Goal: Task Accomplishment & Management: Manage account settings

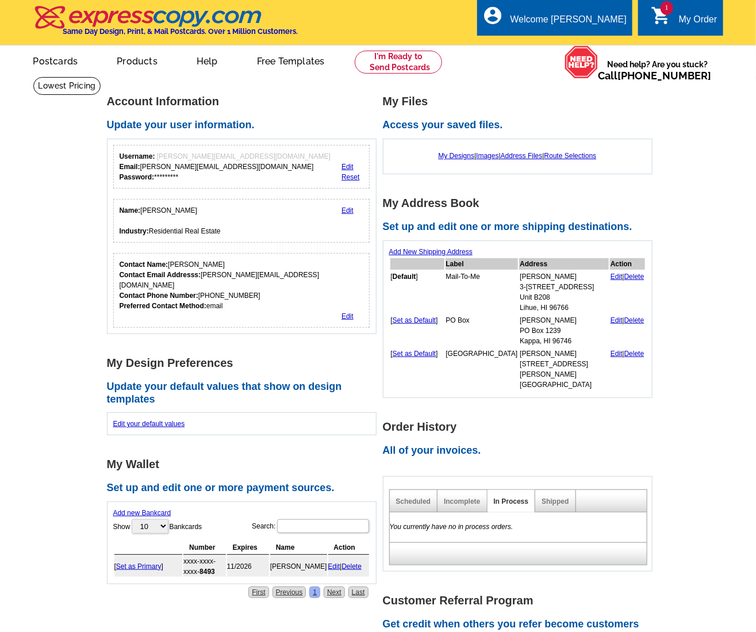
click at [72, 190] on main "Account Information Update your user information. Username: ron@landinkauai.com…" at bounding box center [378, 500] width 756 height 849
click at [369, 56] on link at bounding box center [399, 62] width 88 height 23
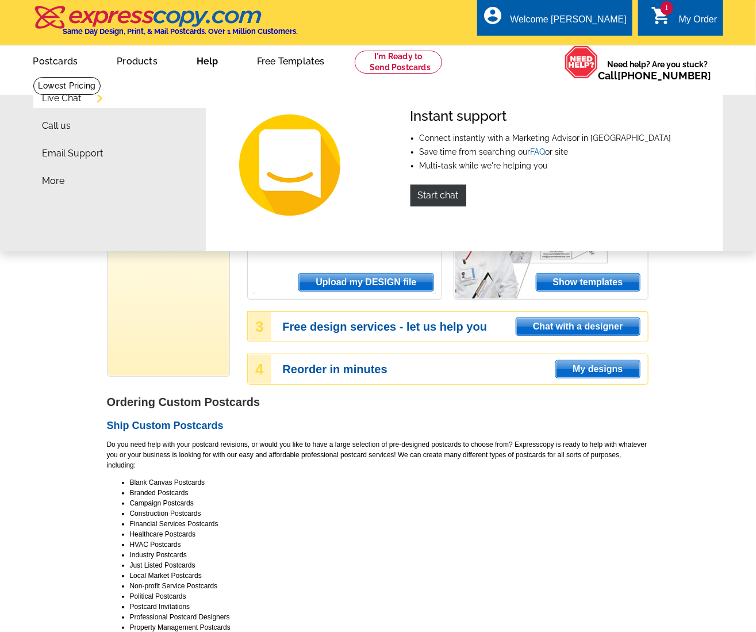
click at [199, 61] on link "Help" at bounding box center [207, 60] width 58 height 27
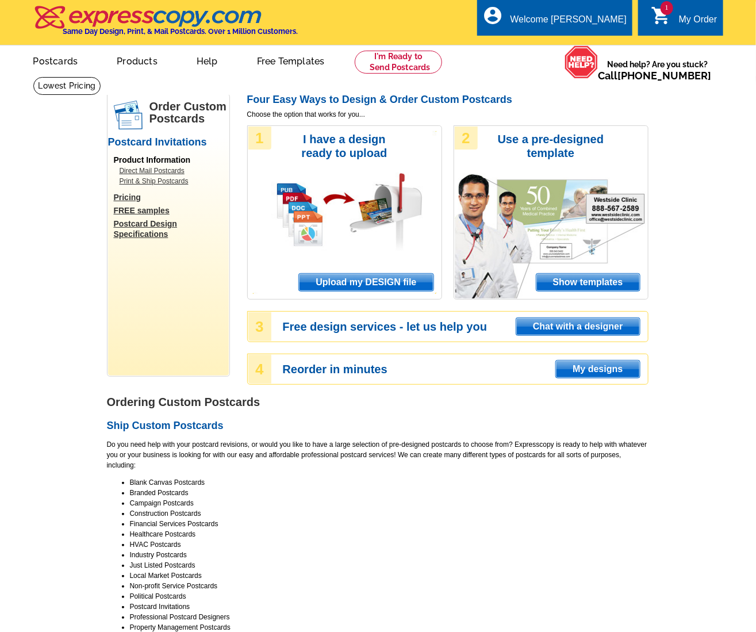
click at [200, 61] on link "Help" at bounding box center [207, 60] width 58 height 27
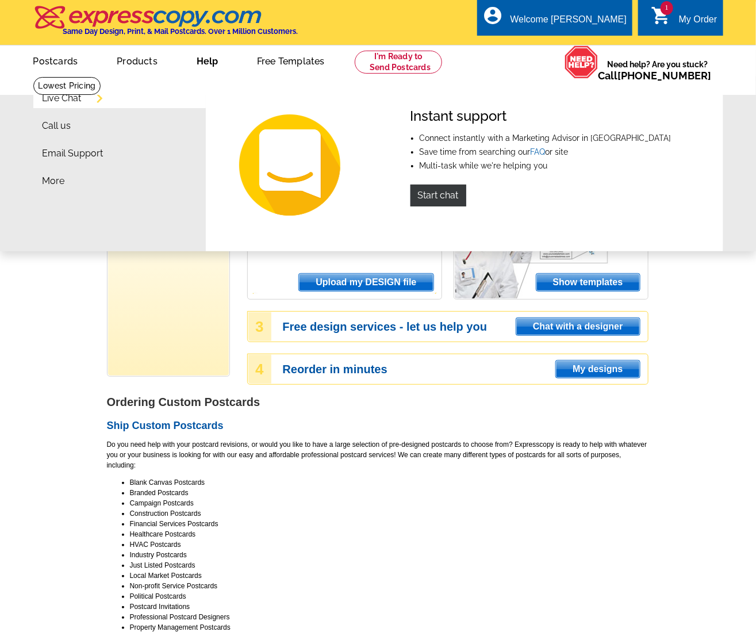
click at [211, 63] on link "Help" at bounding box center [207, 60] width 58 height 27
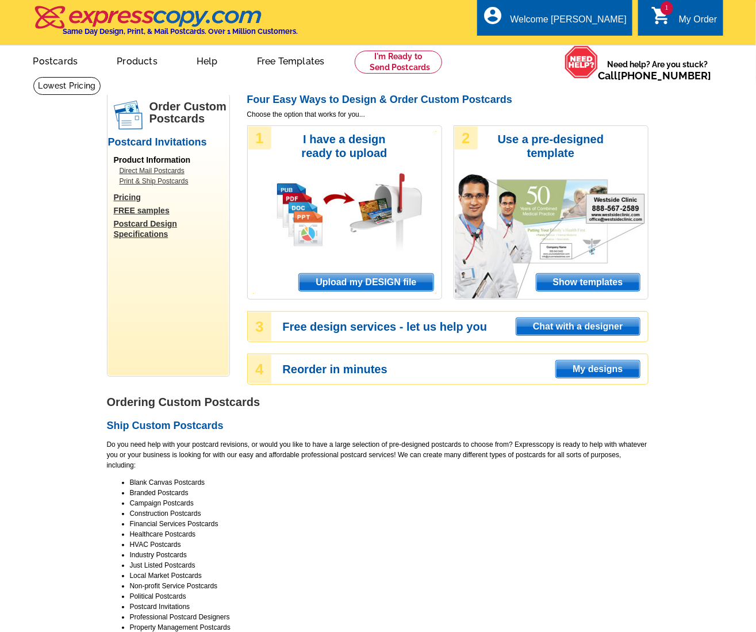
click at [211, 63] on link "Help" at bounding box center [207, 60] width 58 height 27
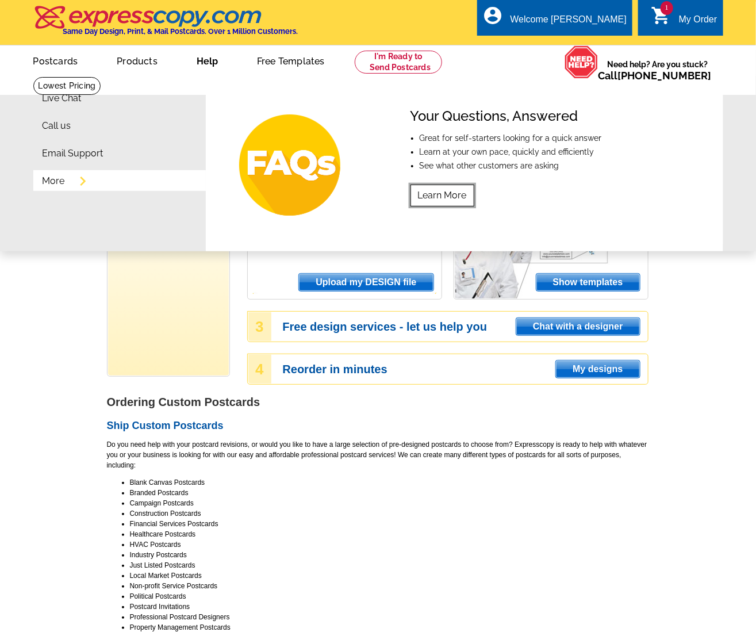
click at [450, 193] on link "Learn More" at bounding box center [442, 195] width 64 height 22
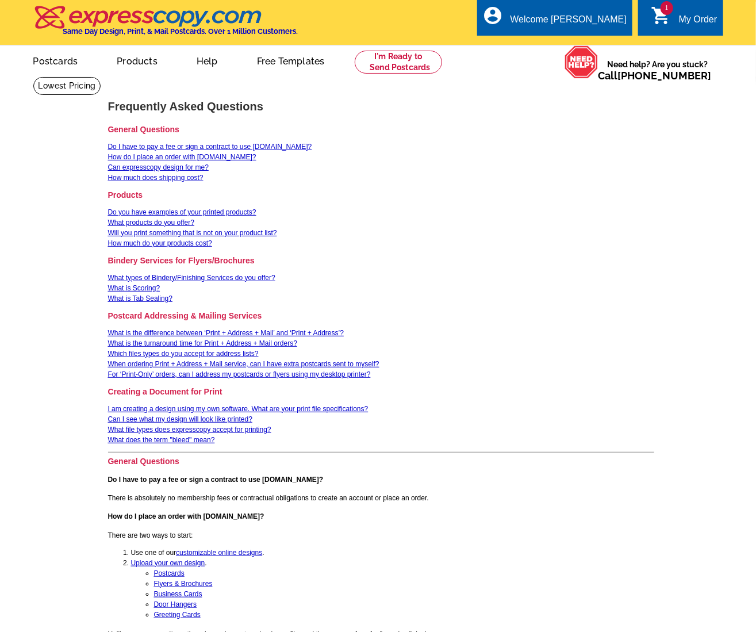
click at [681, 21] on div "My Order" at bounding box center [698, 22] width 39 height 16
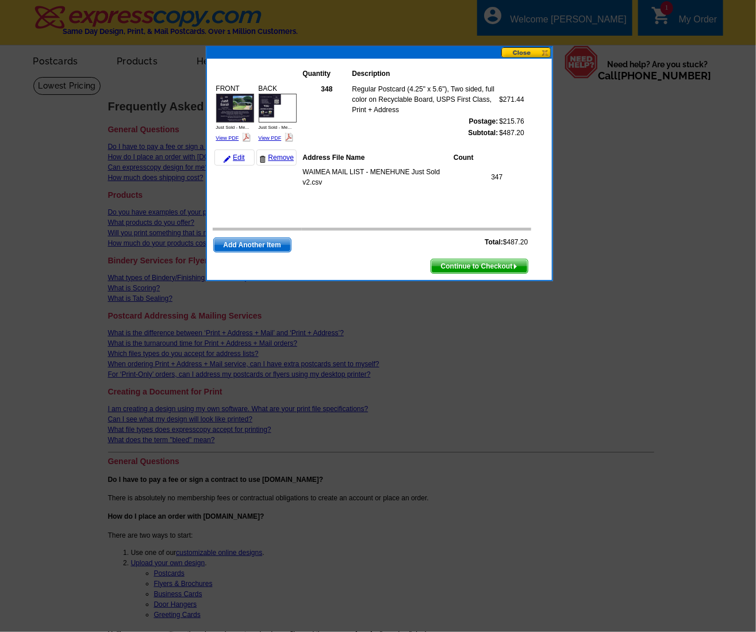
click at [532, 51] on button at bounding box center [526, 52] width 51 height 11
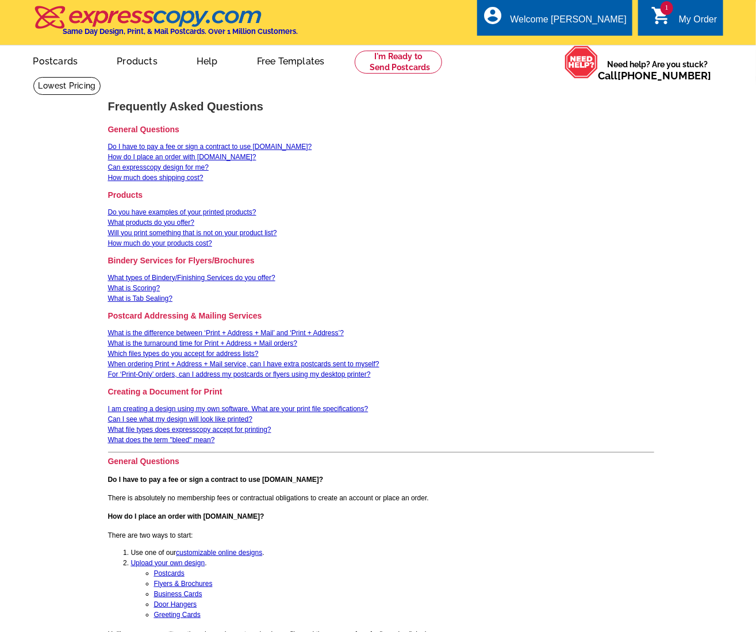
click at [696, 25] on div "My Order" at bounding box center [698, 22] width 39 height 16
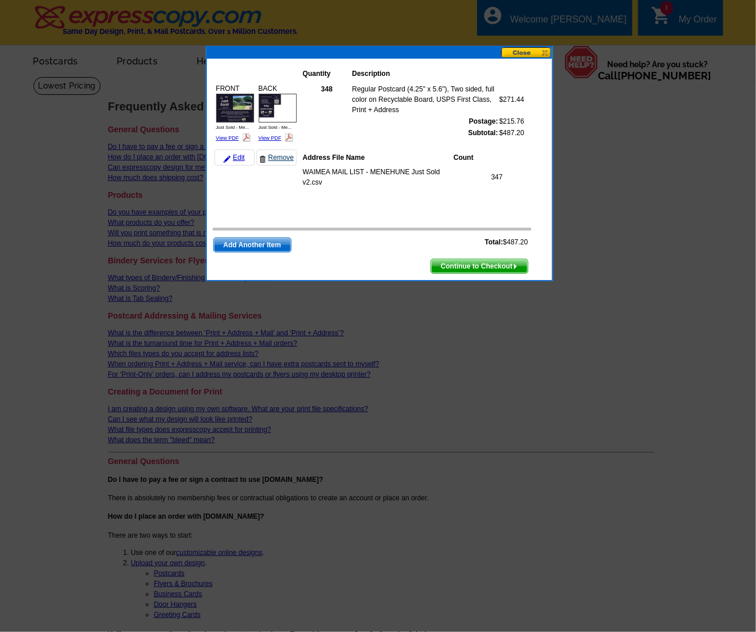
click at [276, 155] on link "Remove" at bounding box center [276, 157] width 40 height 16
click at [275, 158] on link "Remove" at bounding box center [276, 157] width 40 height 16
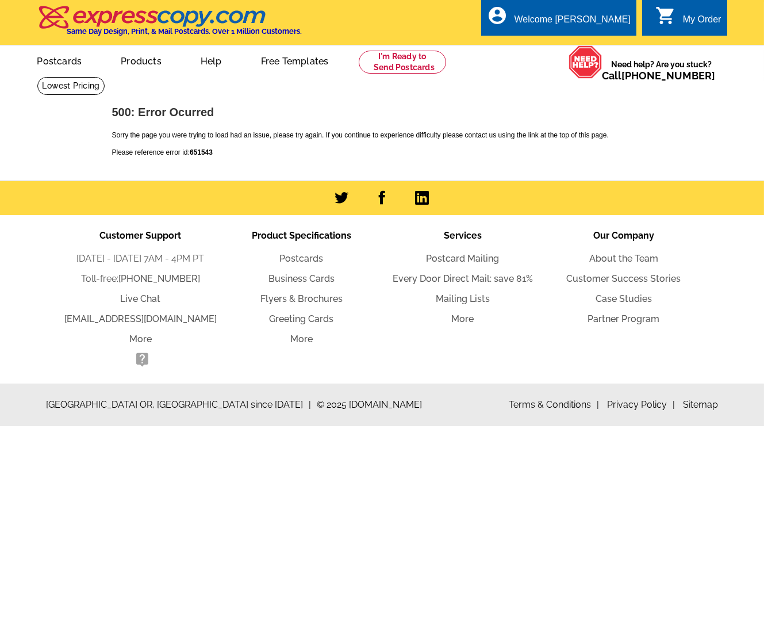
click at [684, 18] on div "My Order" at bounding box center [702, 22] width 39 height 16
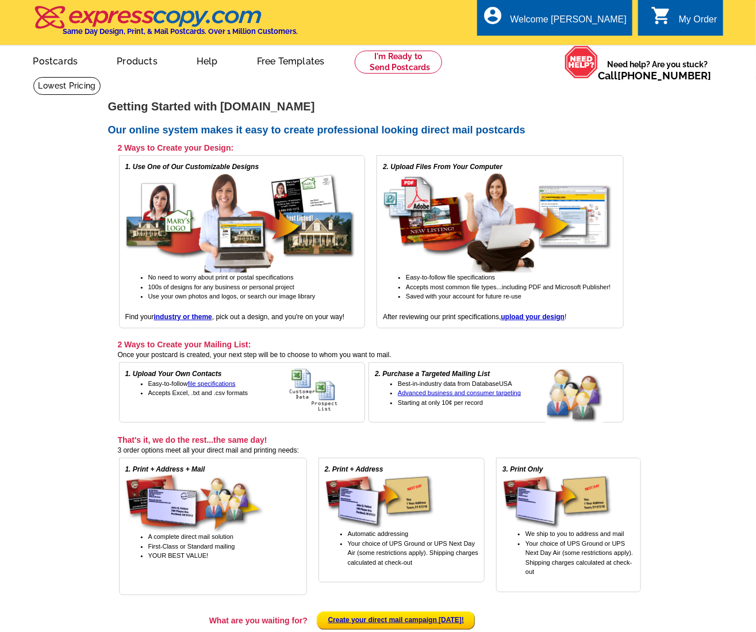
click at [675, 11] on div "0 shopping_cart My Order" at bounding box center [680, 17] width 84 height 36
click at [683, 17] on div "My Order" at bounding box center [698, 22] width 39 height 16
click at [564, 22] on div "account_circle Welcome [PERSON_NAME] My Account Logout" at bounding box center [554, 17] width 155 height 36
click at [592, 39] on ul "My Account Logout" at bounding box center [600, 54] width 64 height 49
click at [609, 43] on link "My Account" at bounding box center [597, 44] width 49 height 10
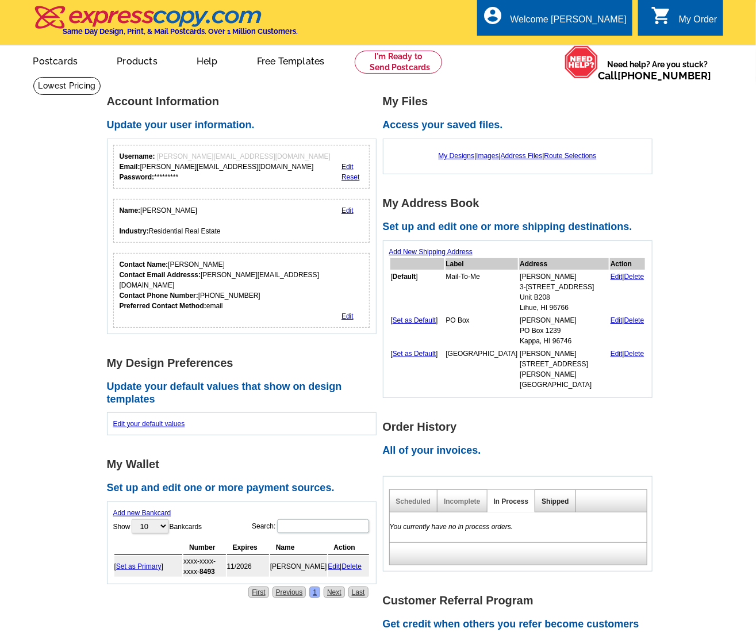
click at [550, 497] on link "Shipped" at bounding box center [554, 501] width 27 height 8
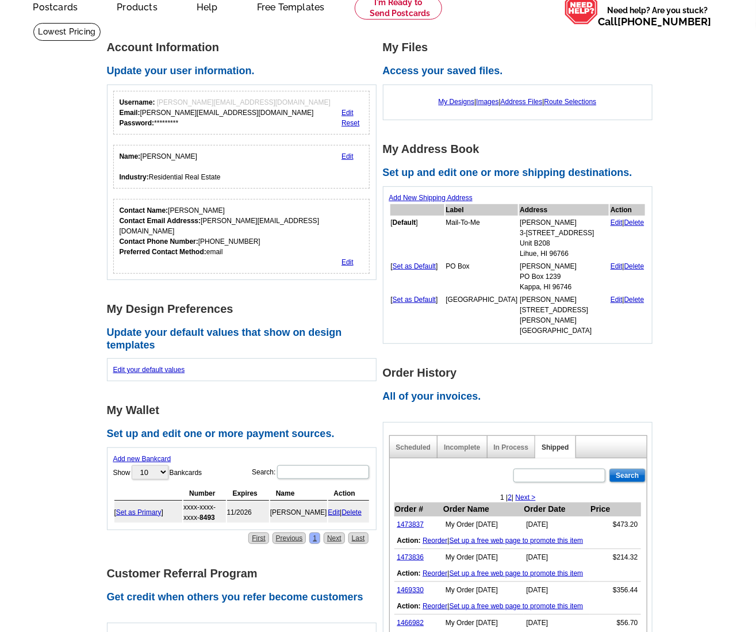
scroll to position [104, 0]
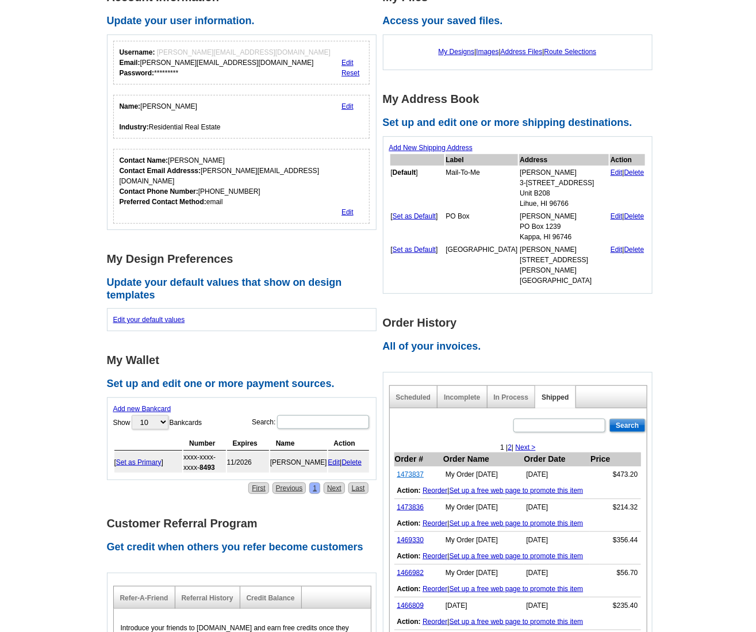
click at [413, 470] on link "1473837" at bounding box center [410, 474] width 27 height 8
click at [530, 53] on link "Address Files" at bounding box center [522, 52] width 42 height 8
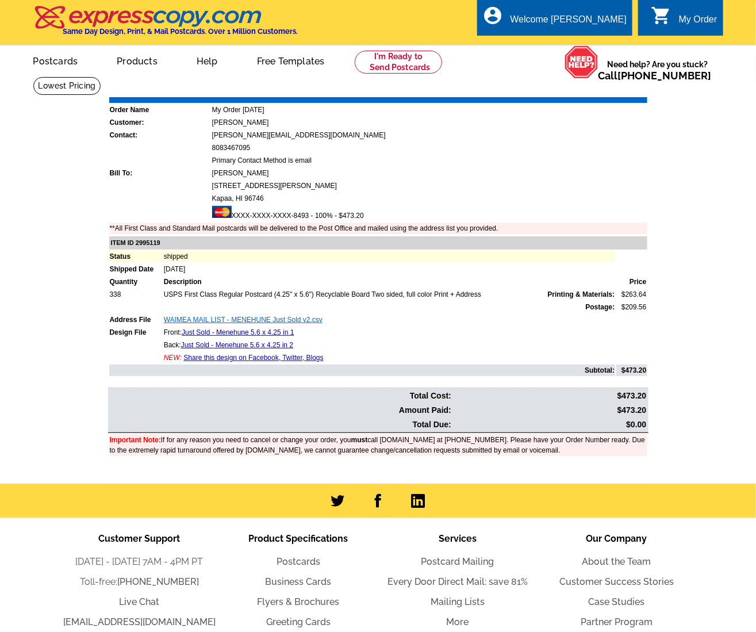
click at [240, 315] on link "WAIMEA MAIL LIST - MENEHUNE Just Sold v2.csv" at bounding box center [243, 319] width 159 height 8
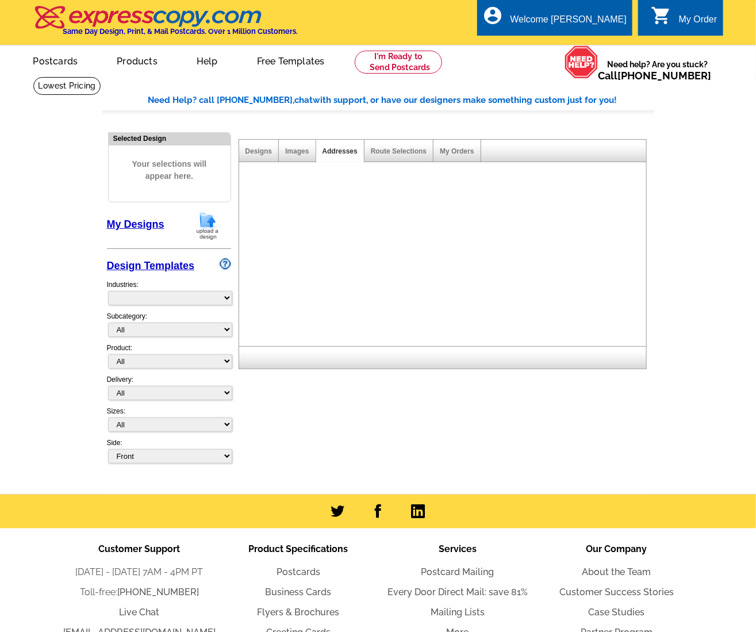
select select "785"
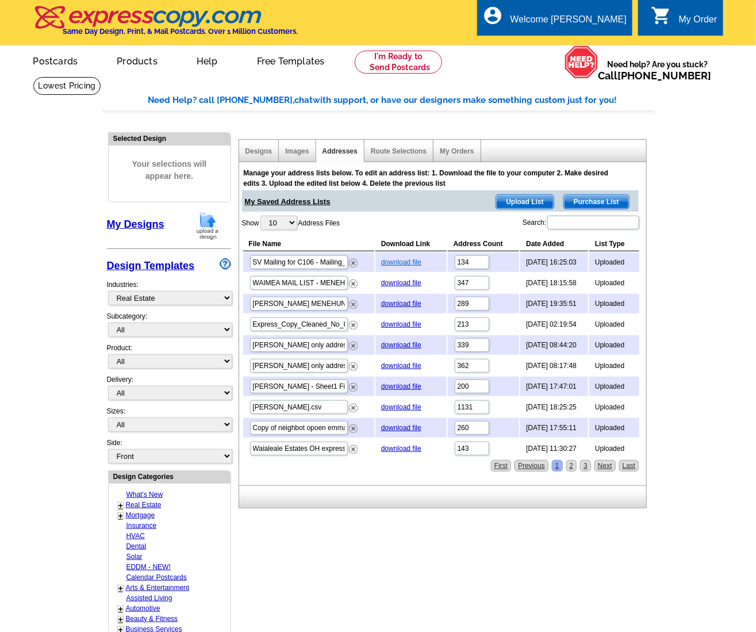
click at [396, 259] on link "download file" at bounding box center [401, 262] width 40 height 8
click at [417, 125] on div "Need Help? call 800-260-5887, chat with support, or have our designers make som…" at bounding box center [378, 507] width 552 height 827
click at [525, 203] on span "Upload List" at bounding box center [524, 202] width 57 height 14
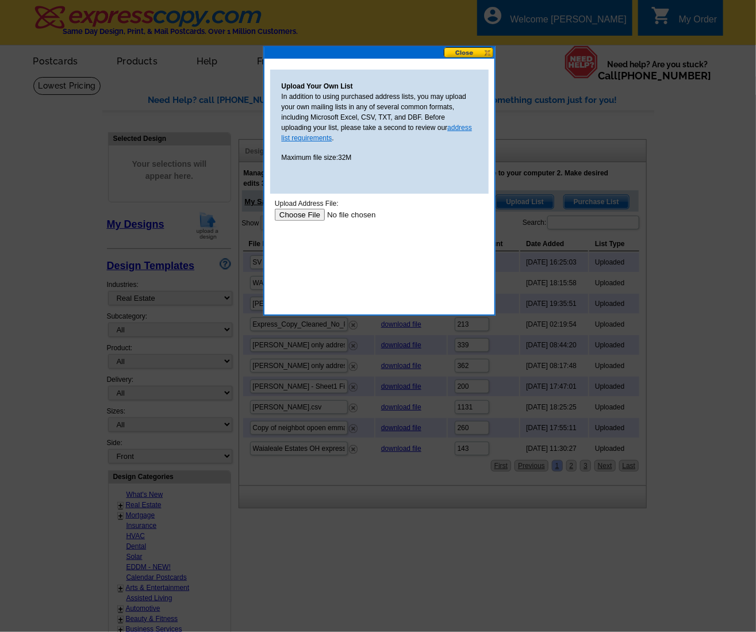
click at [461, 126] on link "address list requirements" at bounding box center [377, 133] width 191 height 18
click at [469, 51] on button at bounding box center [469, 52] width 51 height 11
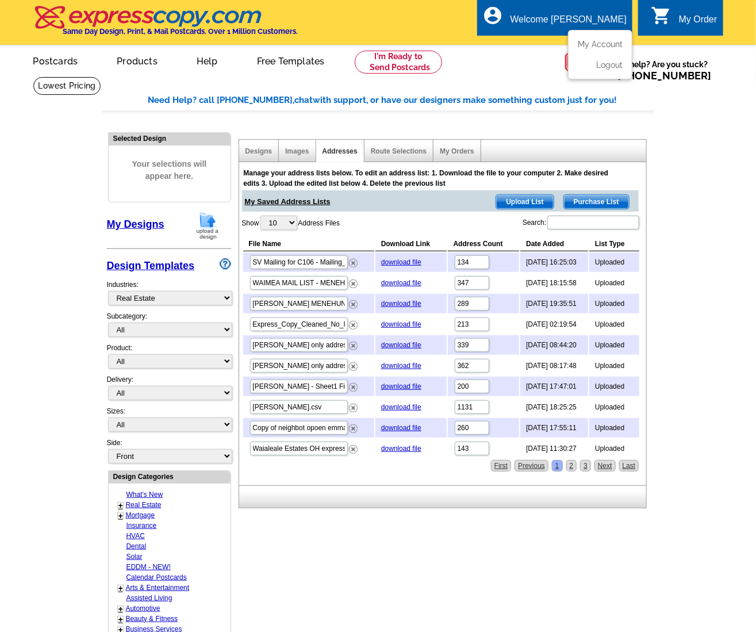
click at [594, 16] on div "Welcome [PERSON_NAME]" at bounding box center [568, 22] width 116 height 16
click at [602, 63] on link "Logout" at bounding box center [607, 65] width 29 height 10
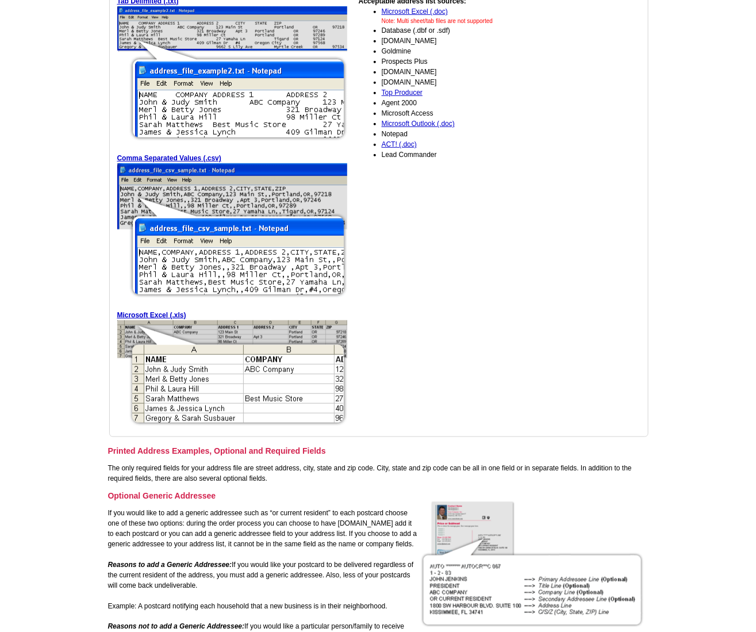
scroll to position [104, 0]
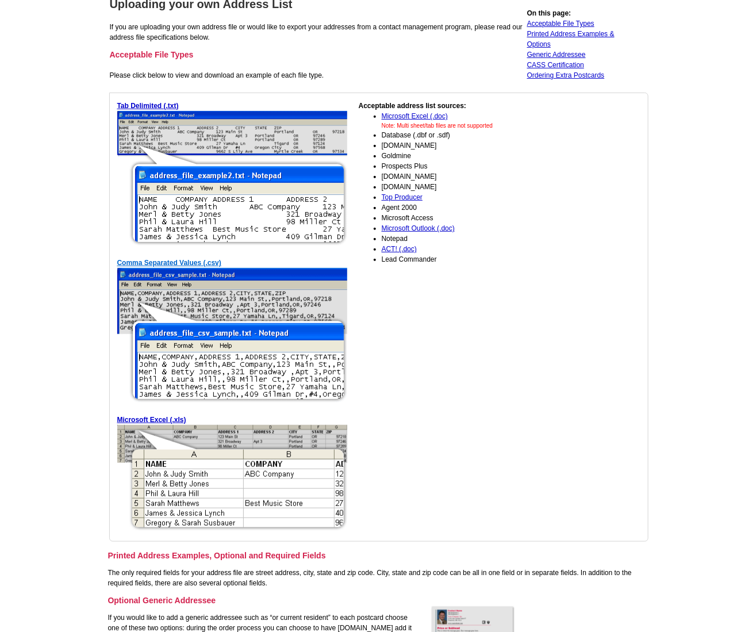
click at [195, 261] on link "Comma Separated Values (.csv)" at bounding box center [169, 263] width 104 height 8
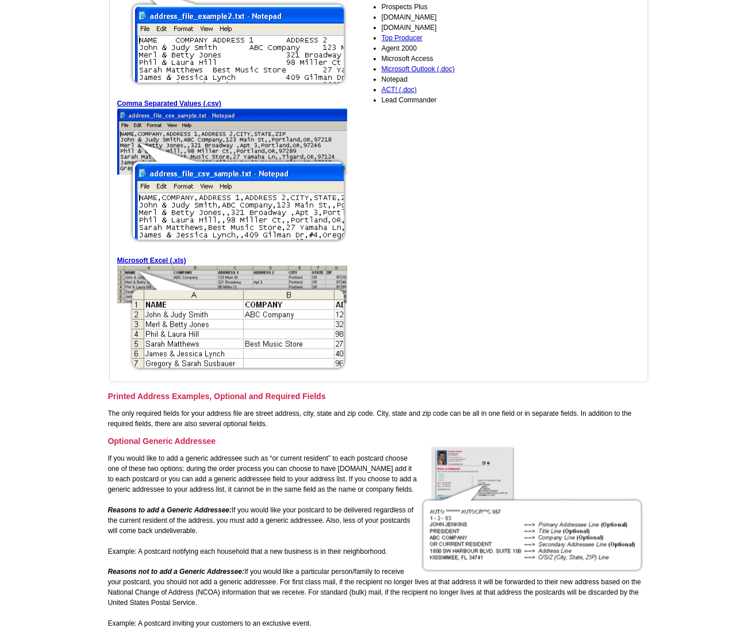
scroll to position [313, 0]
